Goal: Information Seeking & Learning: Learn about a topic

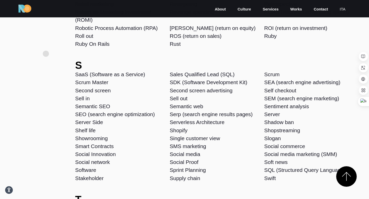
scroll to position [1748, 0]
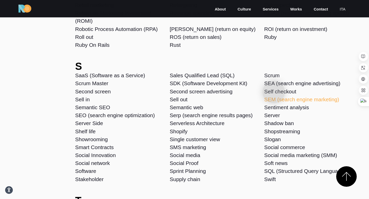
click at [274, 97] on link "SEM (search engine marketing)" at bounding box center [301, 100] width 75 height 6
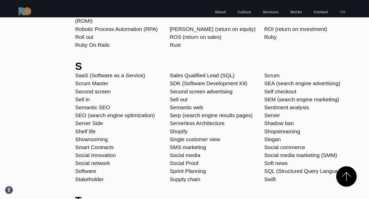
scroll to position [1751, 0]
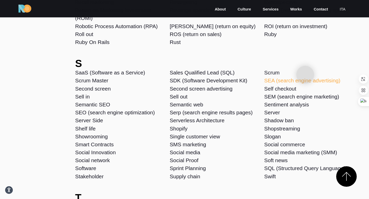
click at [305, 78] on link "SEA (search engine advertising)" at bounding box center [302, 81] width 76 height 6
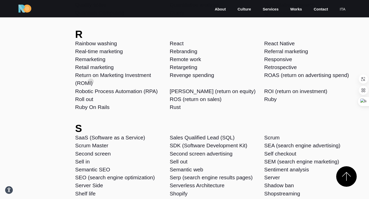
scroll to position [1685, 0]
